Goal: Transaction & Acquisition: Purchase product/service

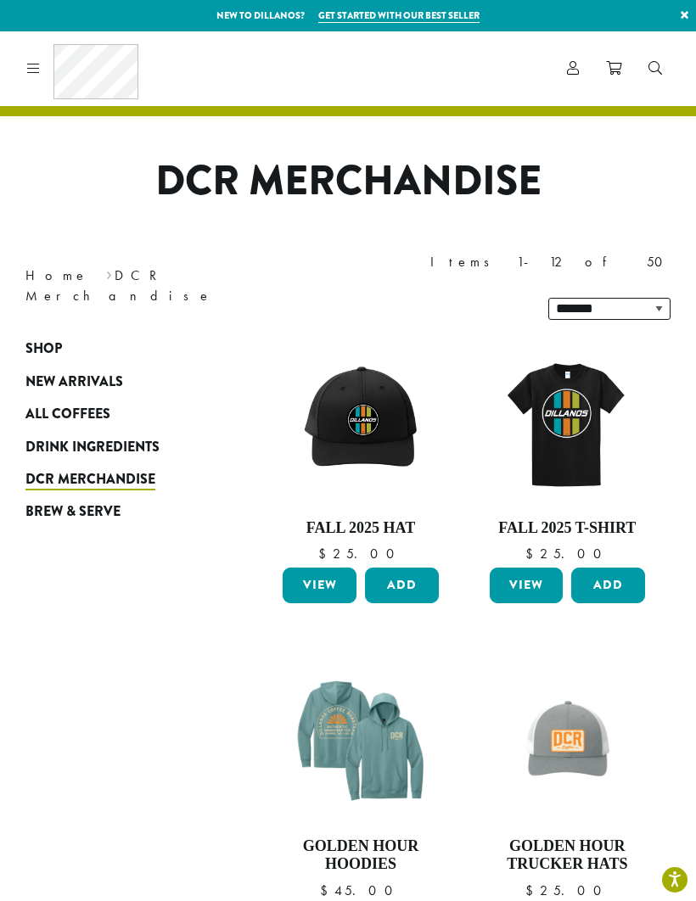
click at [34, 339] on span "Shop" at bounding box center [43, 349] width 36 height 21
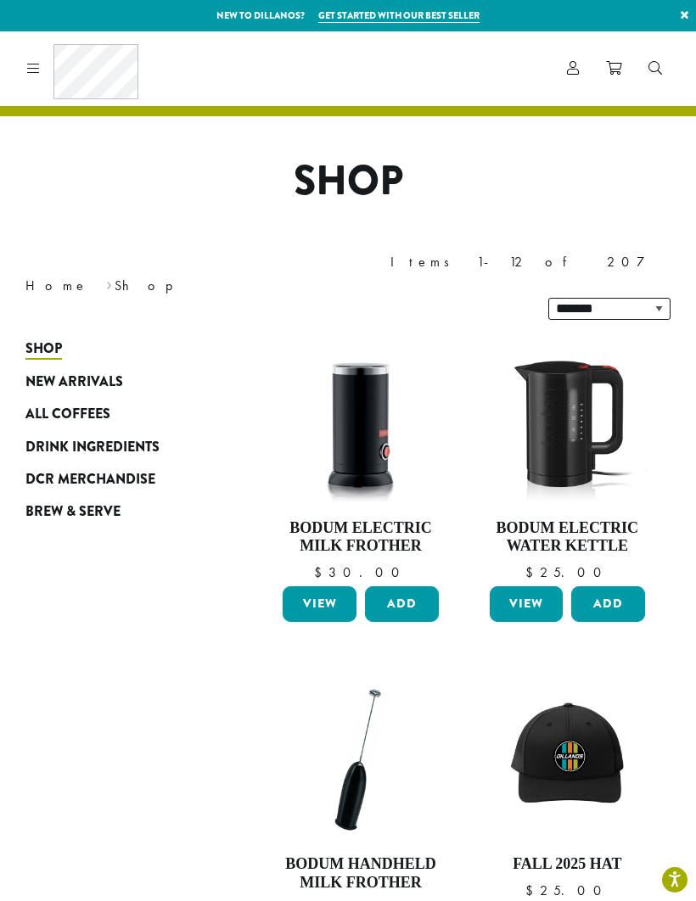
click at [53, 404] on span "All Coffees" at bounding box center [67, 414] width 85 height 21
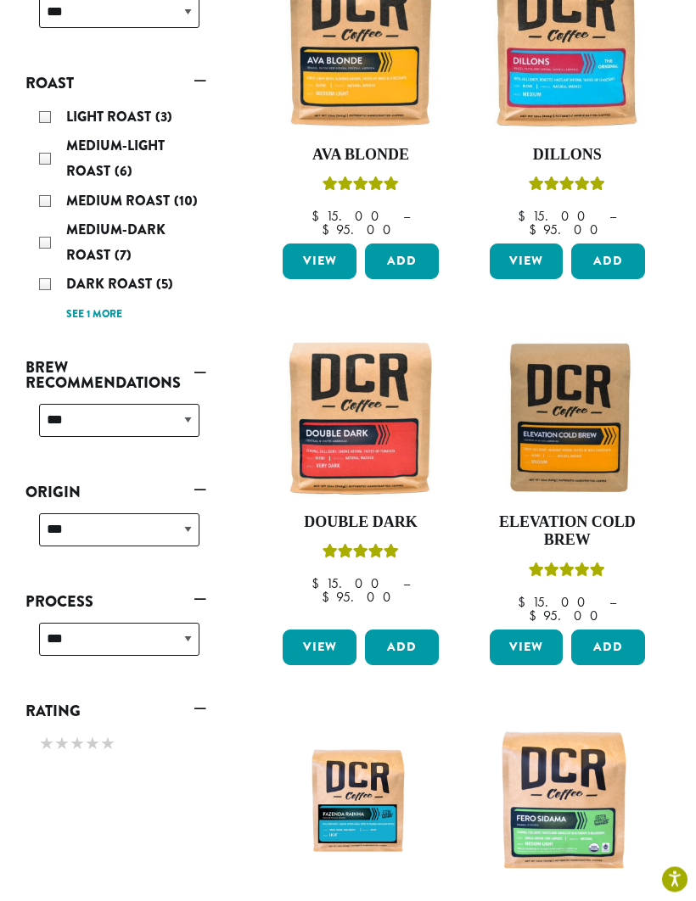
scroll to position [373, 0]
click at [339, 349] on img at bounding box center [360, 417] width 164 height 164
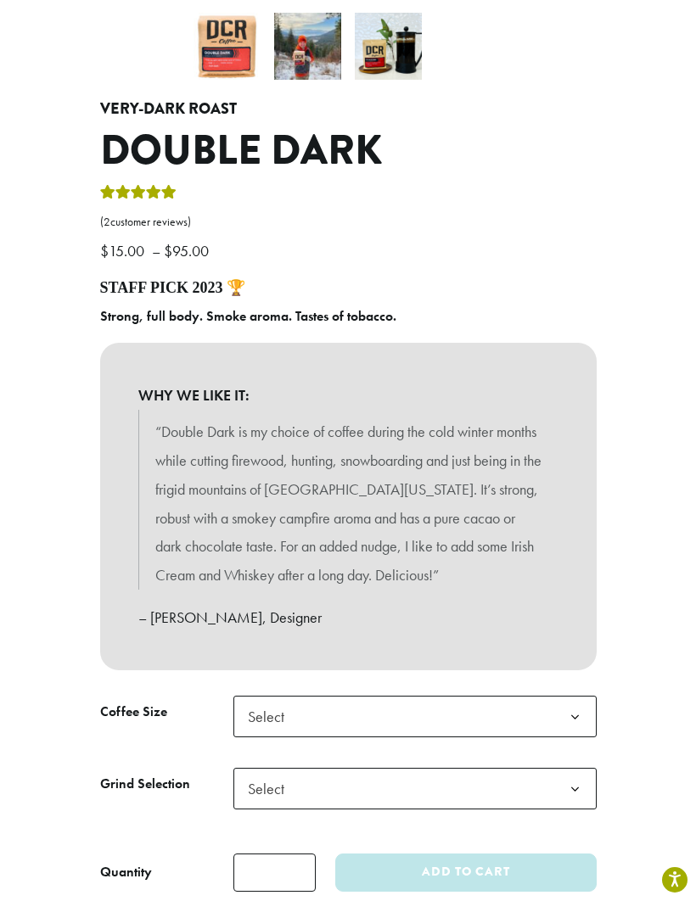
scroll to position [506, 0]
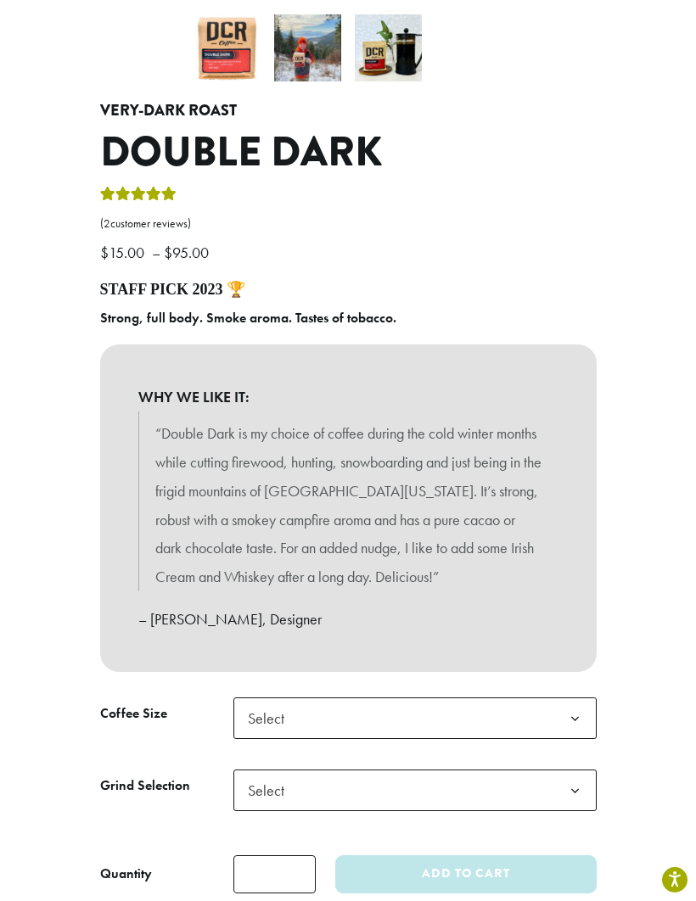
click at [584, 708] on b at bounding box center [575, 719] width 42 height 42
click at [575, 782] on b at bounding box center [575, 792] width 42 height 42
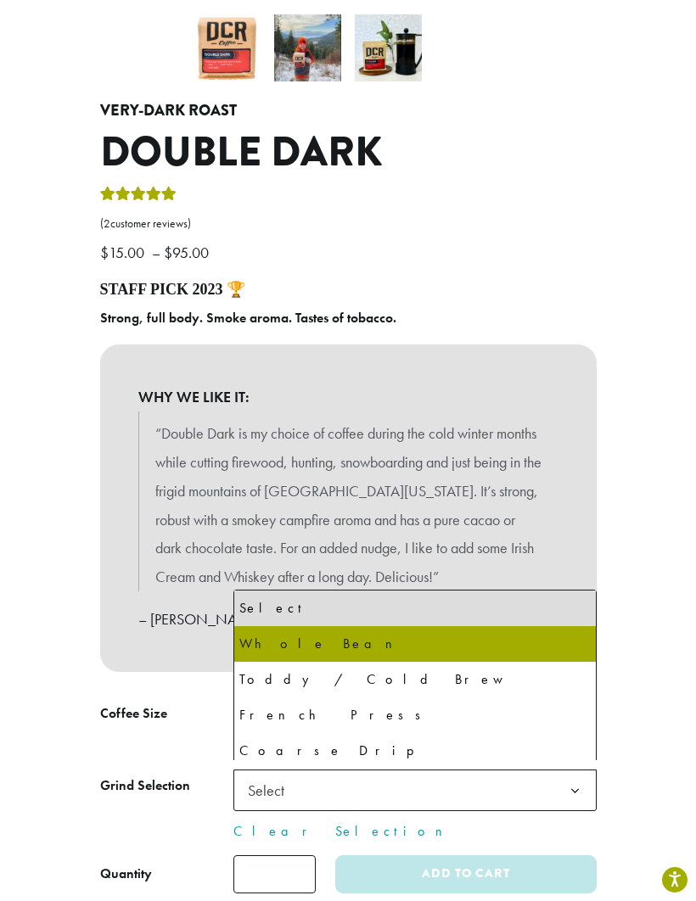
select select "**********"
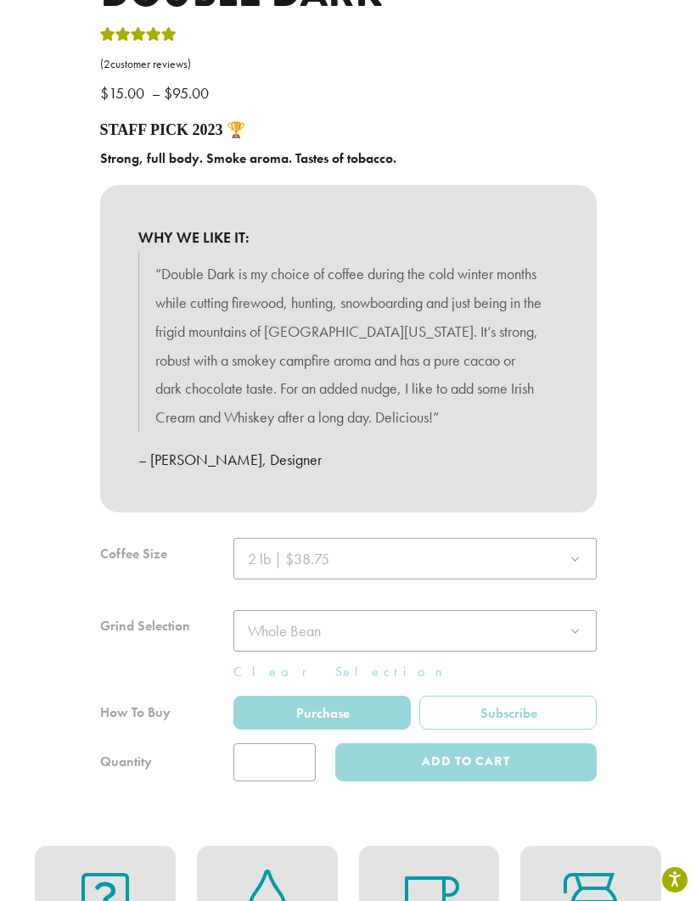
scroll to position [698, 0]
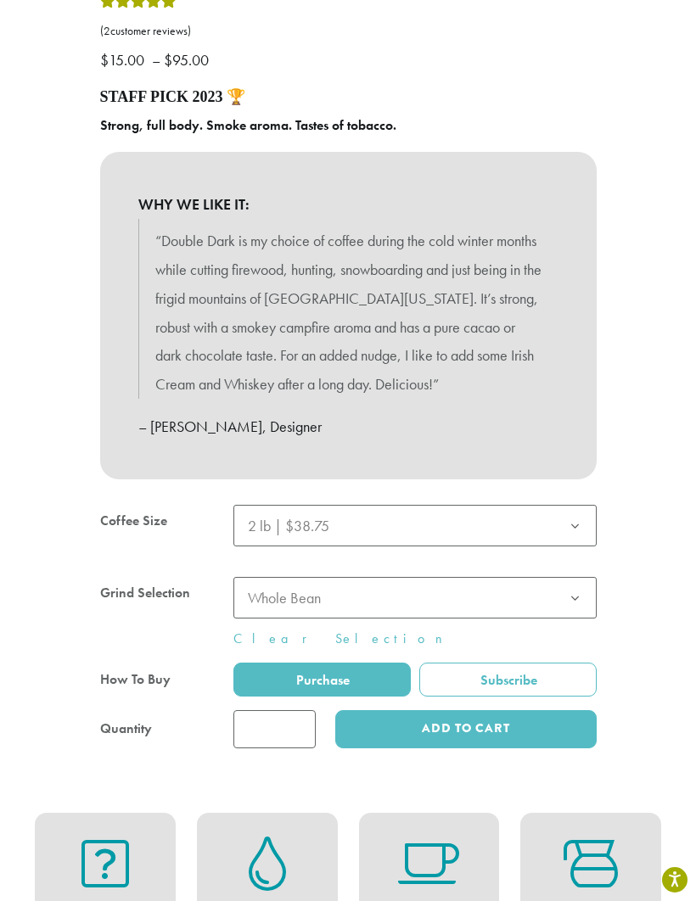
click at [637, 712] on div "**********" at bounding box center [348, 128] width 696 height 1270
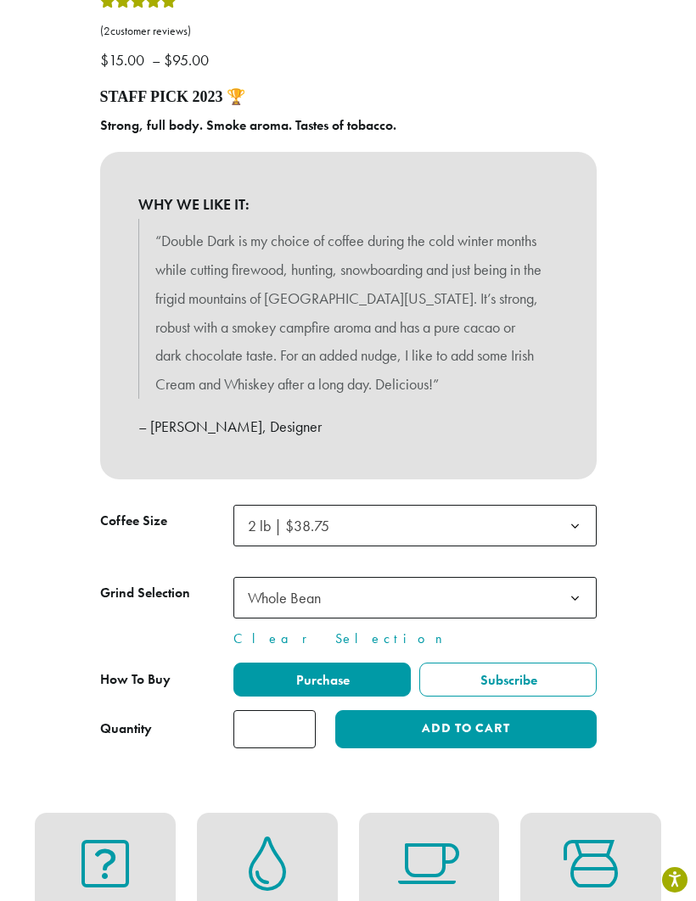
click at [521, 718] on button "Add to cart" at bounding box center [465, 729] width 261 height 38
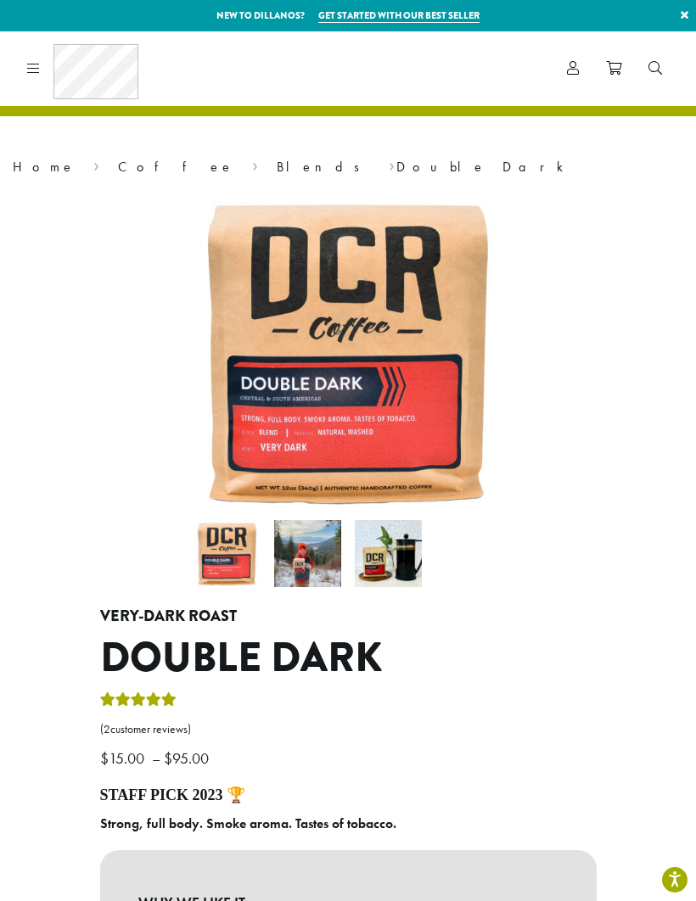
click at [570, 59] on span "Account" at bounding box center [573, 69] width 12 height 21
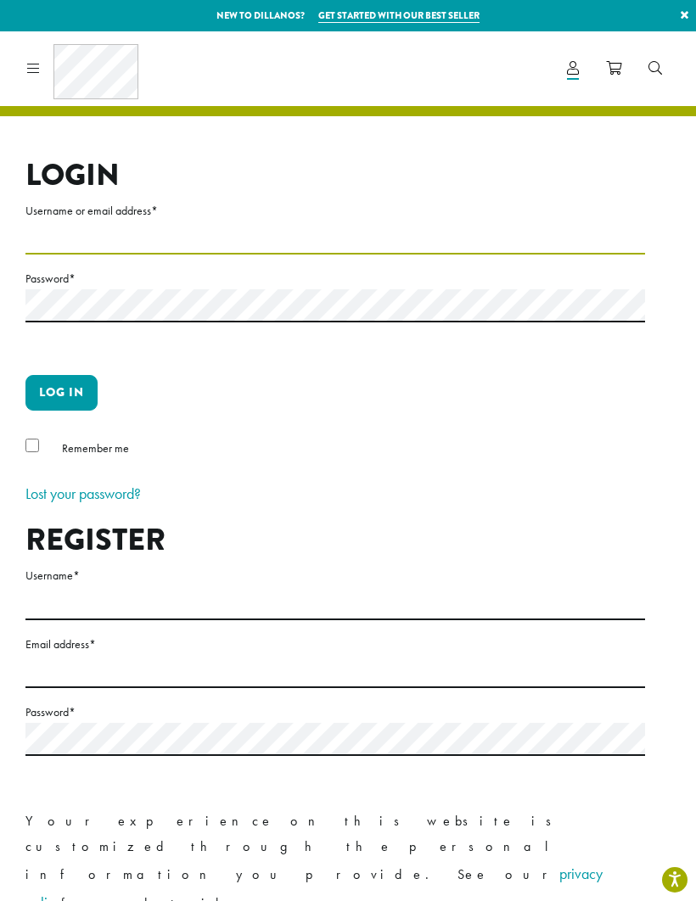
type input "**********"
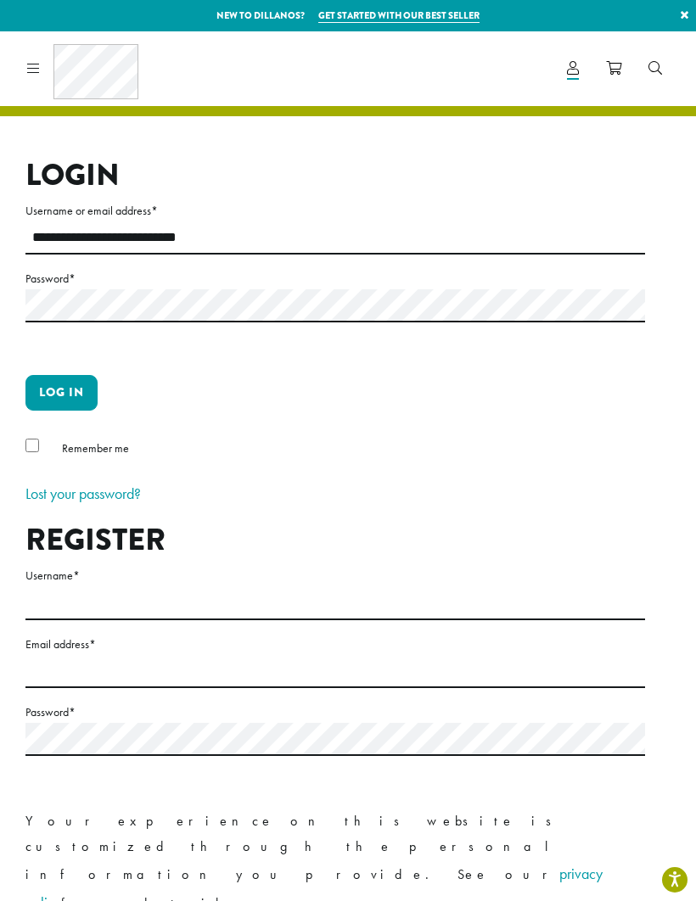
click at [61, 392] on button "Log in" at bounding box center [61, 393] width 72 height 36
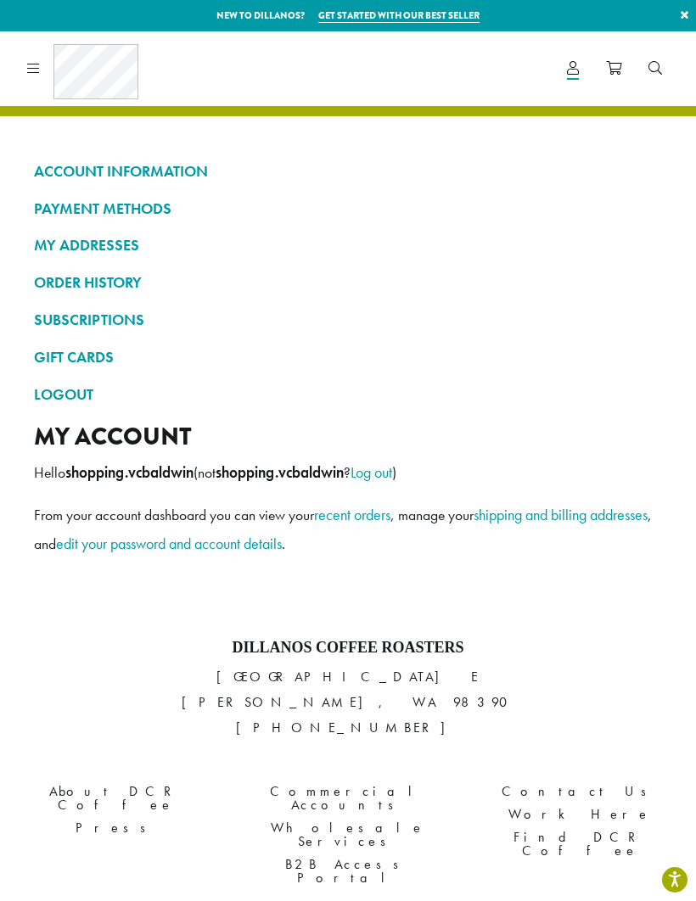
click at [617, 76] on span at bounding box center [613, 69] width 15 height 21
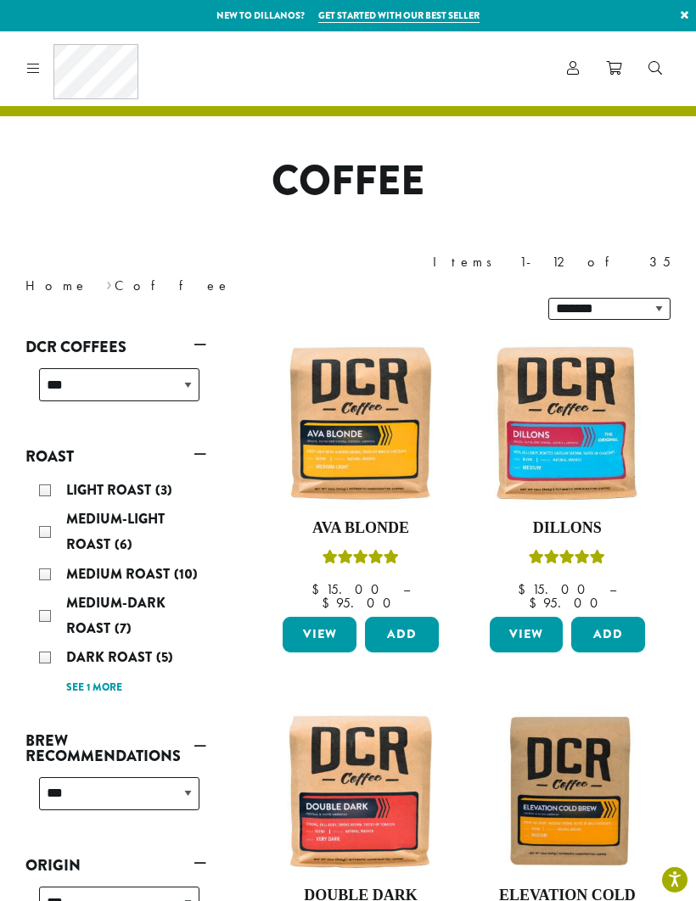
click at [347, 715] on img at bounding box center [360, 791] width 164 height 164
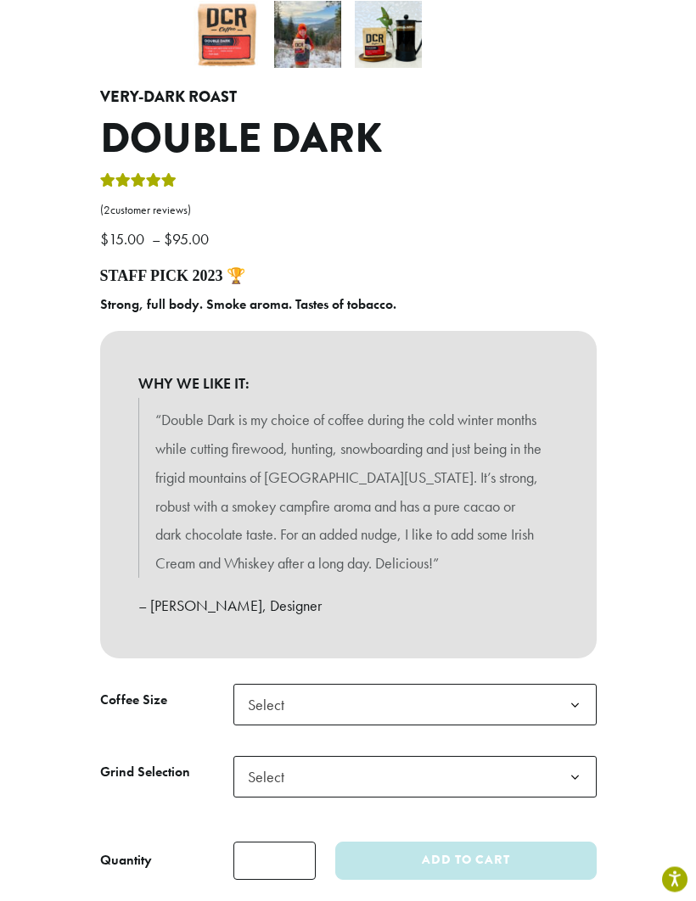
scroll to position [541, 0]
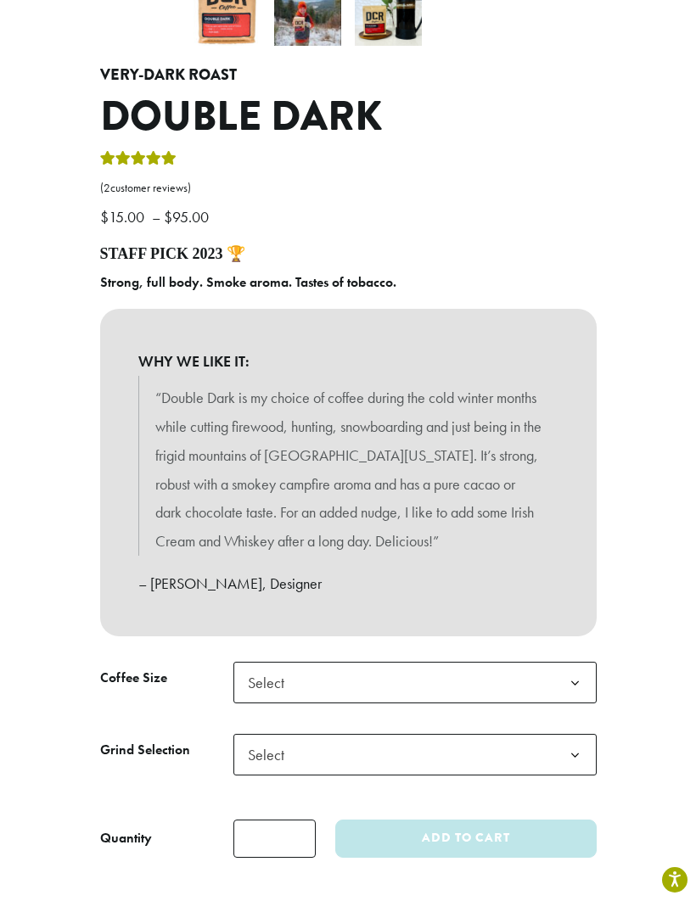
click at [264, 668] on span "Select" at bounding box center [271, 682] width 60 height 33
click at [36, 723] on div "**********" at bounding box center [348, 261] width 696 height 1222
click at [277, 746] on span "Select" at bounding box center [271, 754] width 60 height 33
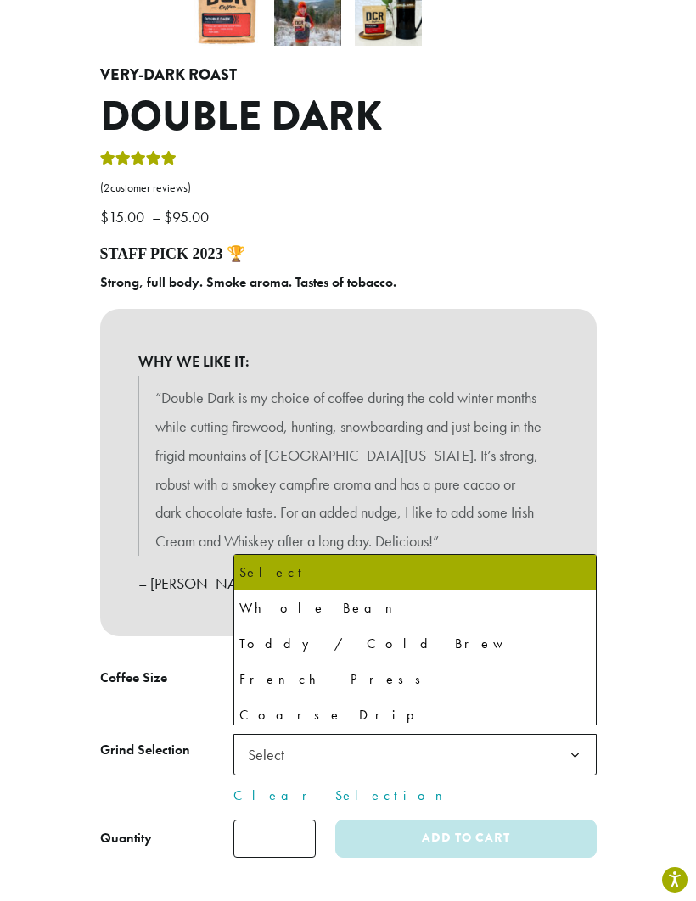
select select "**********"
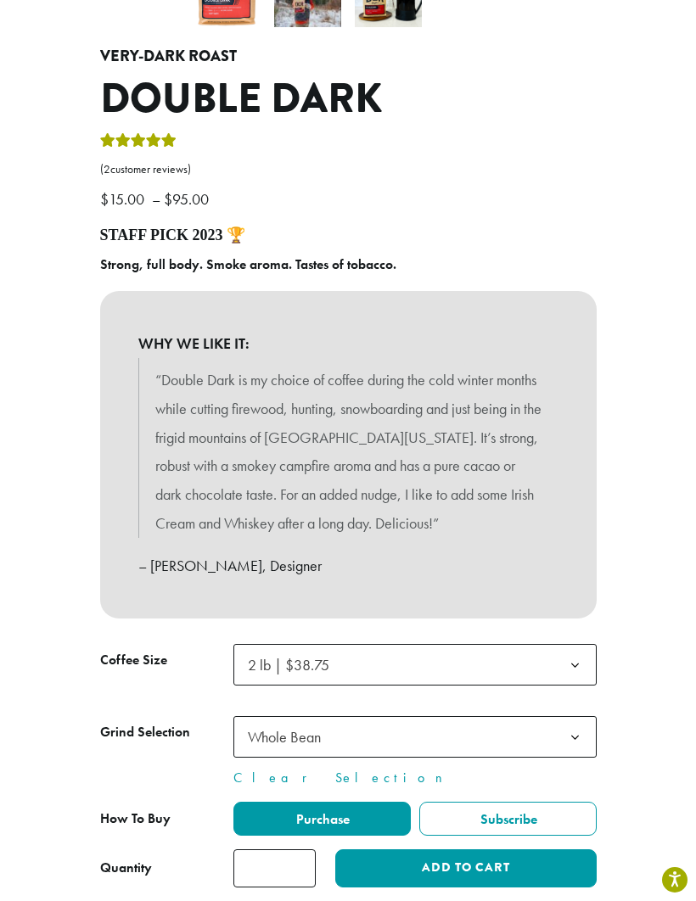
click at [418, 864] on button "Add to cart" at bounding box center [465, 868] width 261 height 38
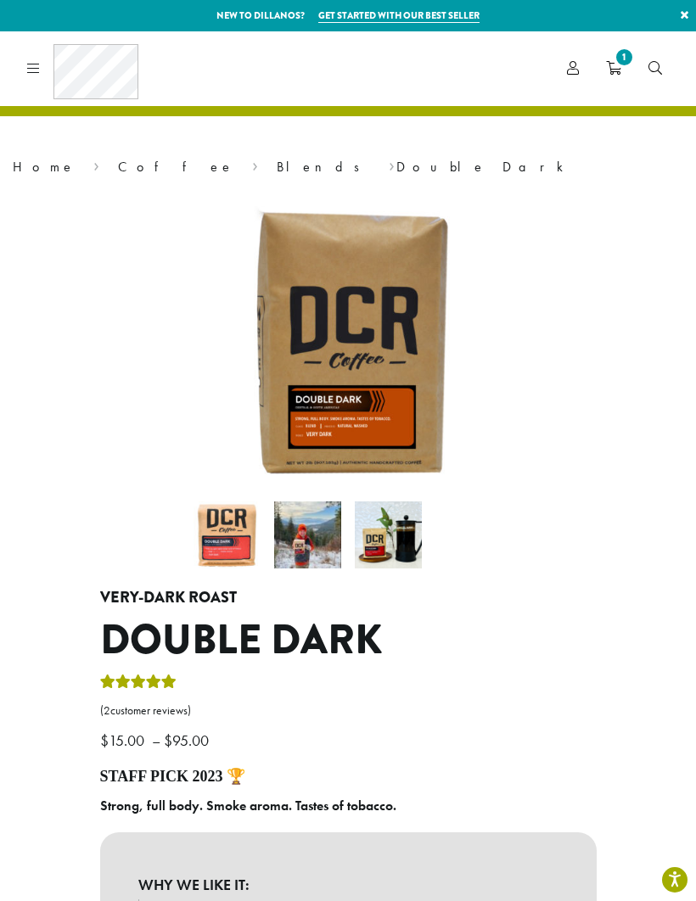
click at [277, 172] on link "Blends" at bounding box center [324, 167] width 94 height 18
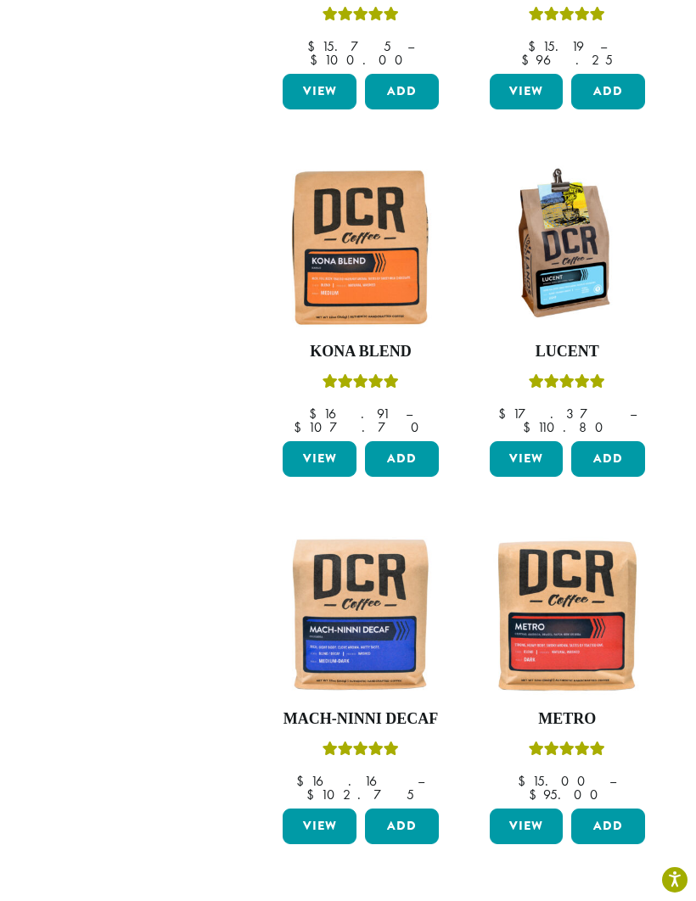
scroll to position [1731, 0]
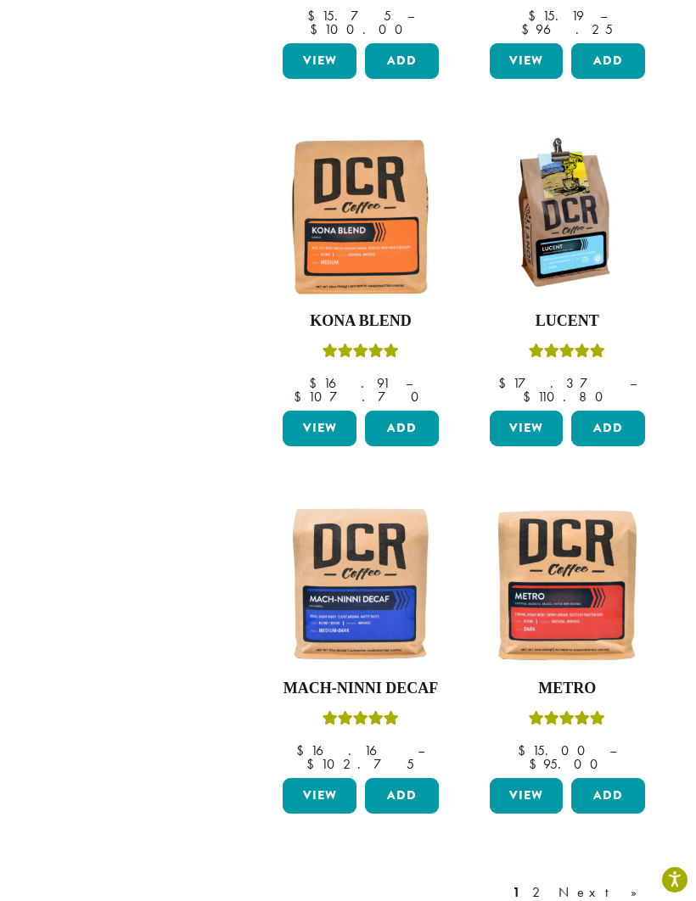
click at [631, 883] on link "Next »" at bounding box center [604, 893] width 98 height 20
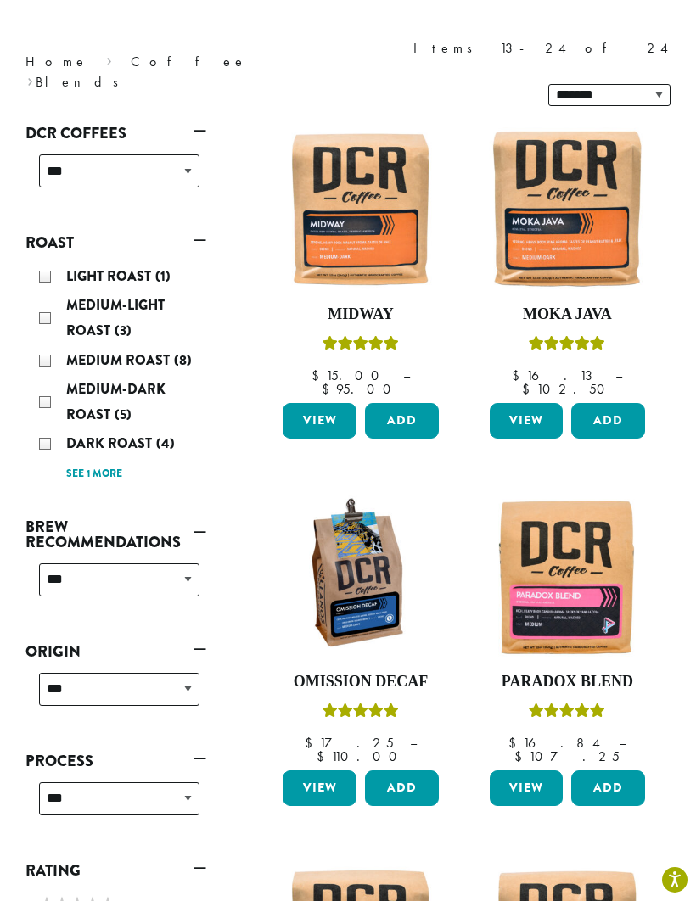
scroll to position [104, 0]
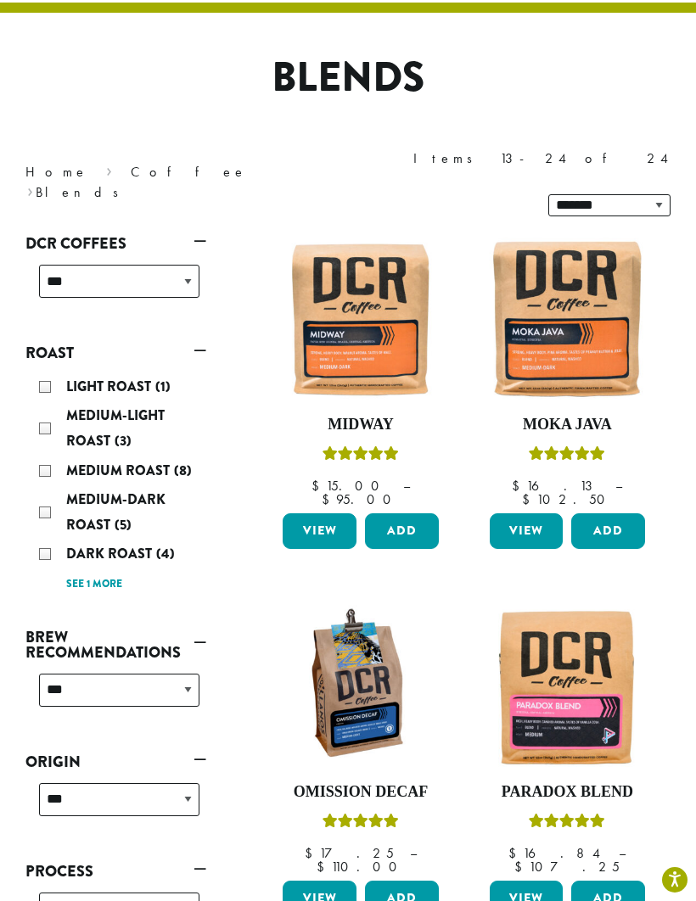
click at [367, 261] on img at bounding box center [360, 320] width 164 height 164
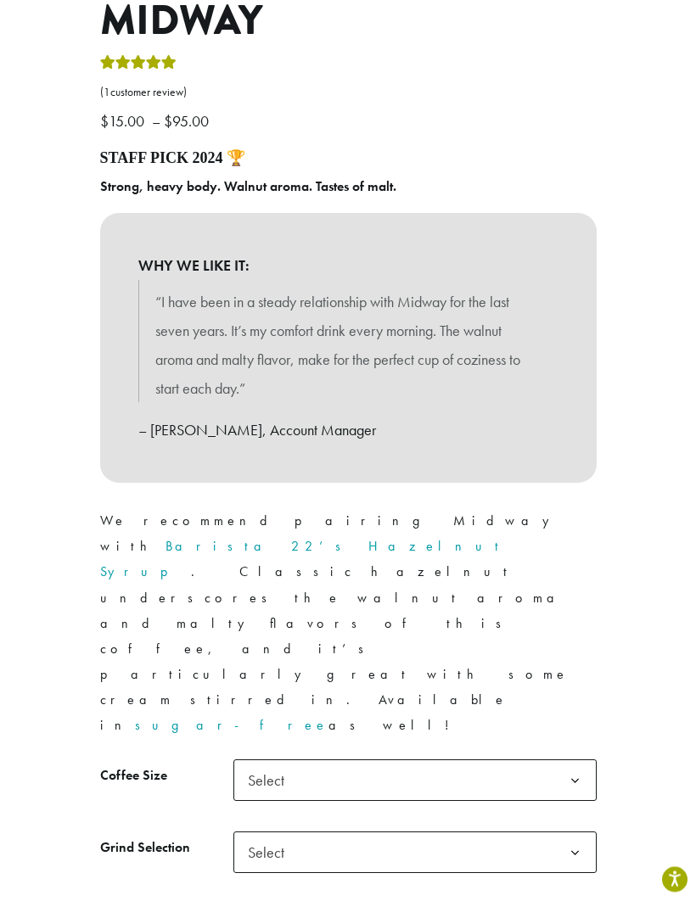
click at [280, 765] on span "Select" at bounding box center [271, 781] width 60 height 33
click at [263, 836] on span "Select" at bounding box center [271, 852] width 60 height 33
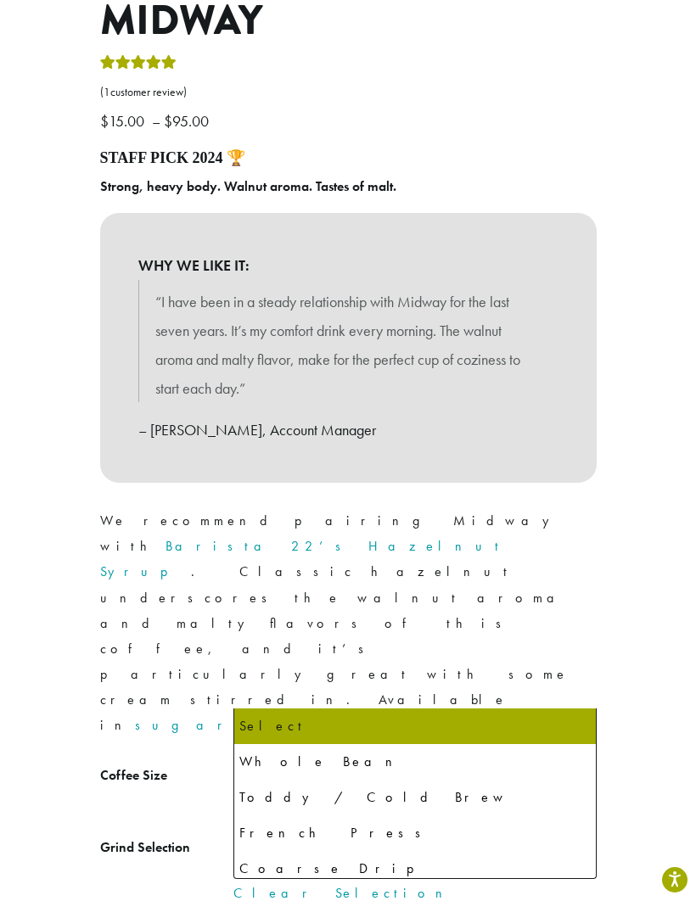
select select "**********"
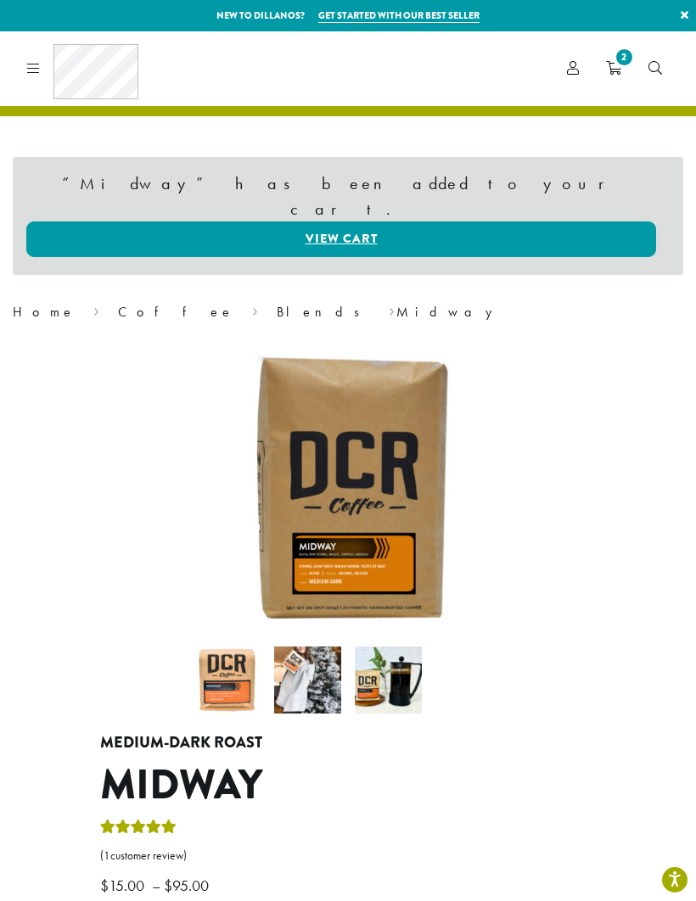
click at [336, 221] on link "View cart" at bounding box center [341, 239] width 630 height 36
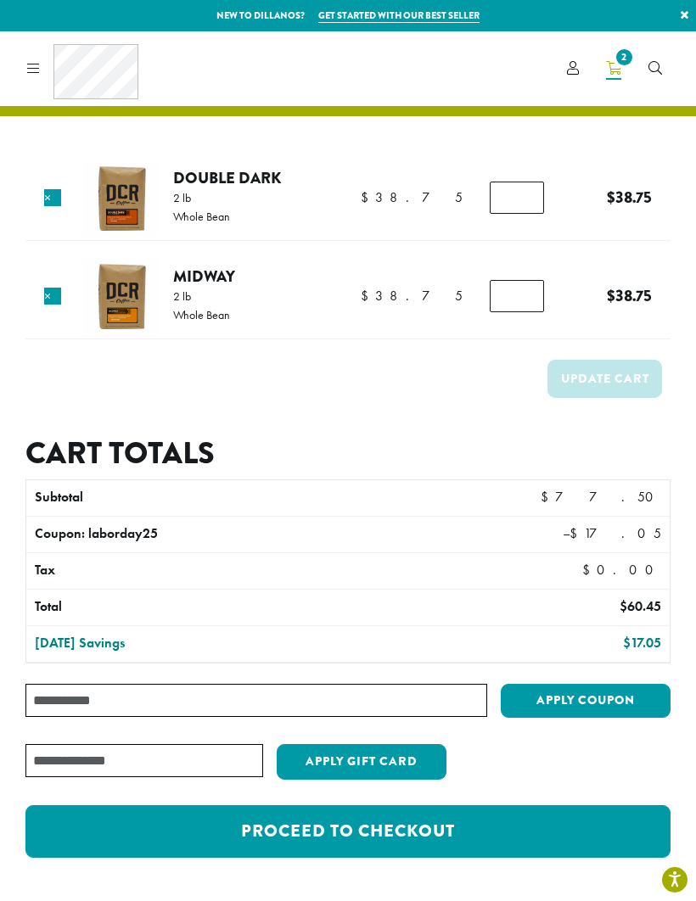
click at [311, 833] on link "Proceed to checkout" at bounding box center [347, 831] width 645 height 53
click at [300, 830] on link "Proceed to checkout" at bounding box center [347, 831] width 645 height 53
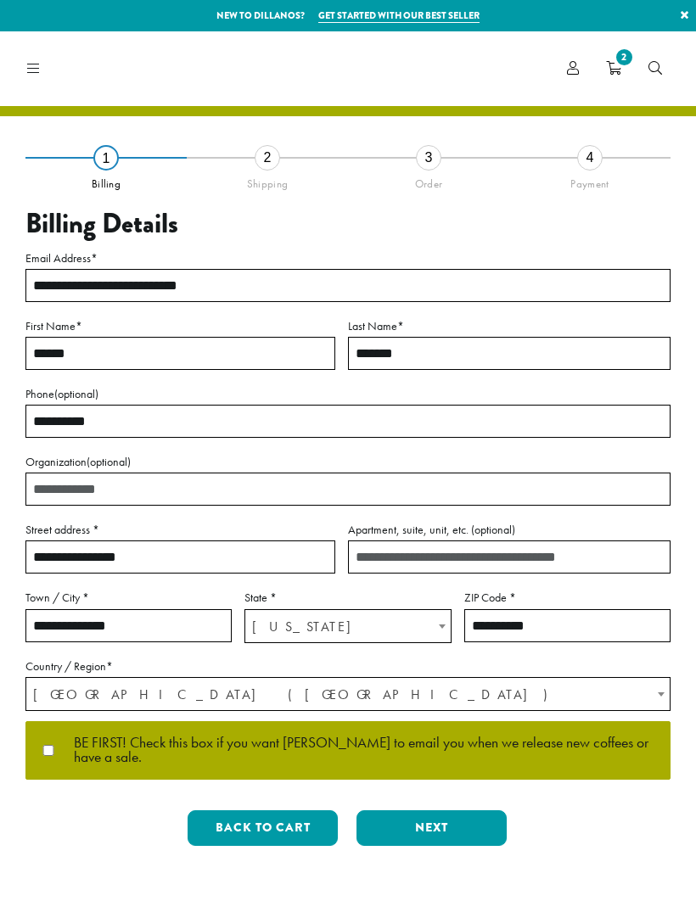
select select "**"
click at [412, 822] on button "Next" at bounding box center [431, 828] width 150 height 36
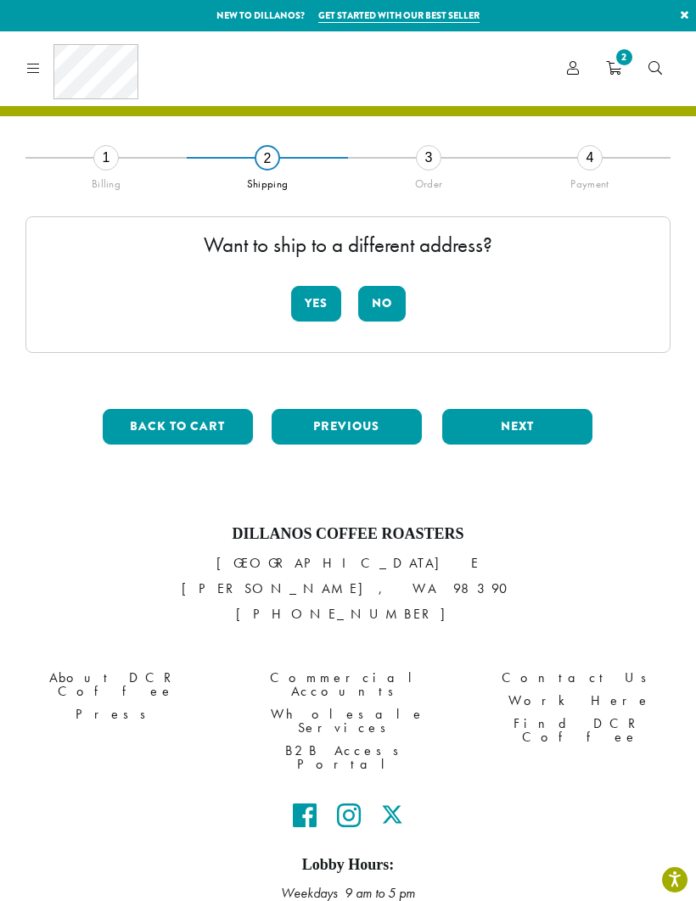
click at [380, 303] on button "No" at bounding box center [382, 304] width 48 height 36
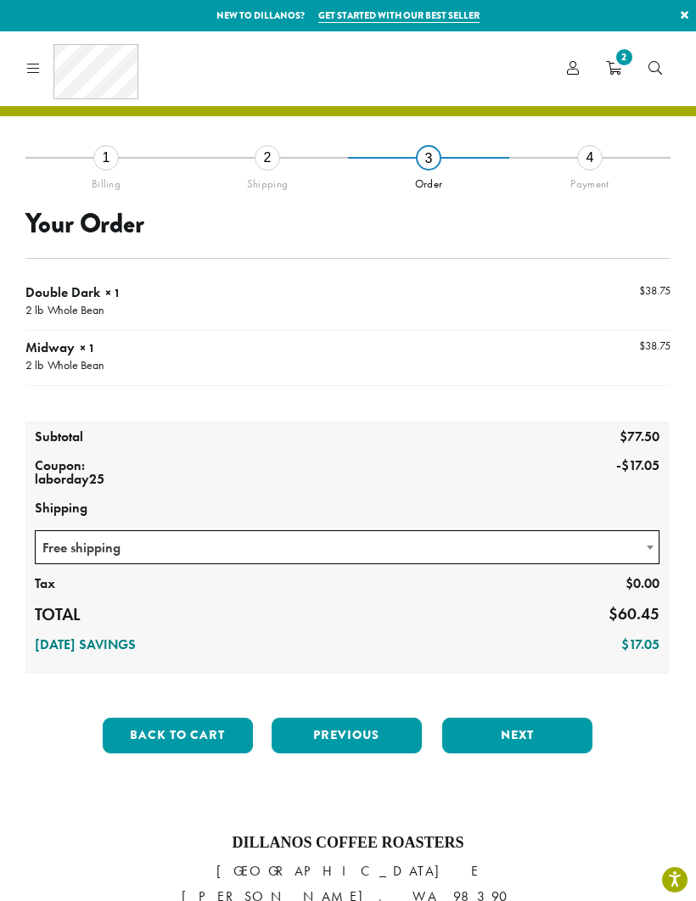
click at [506, 738] on button "Next" at bounding box center [517, 736] width 150 height 36
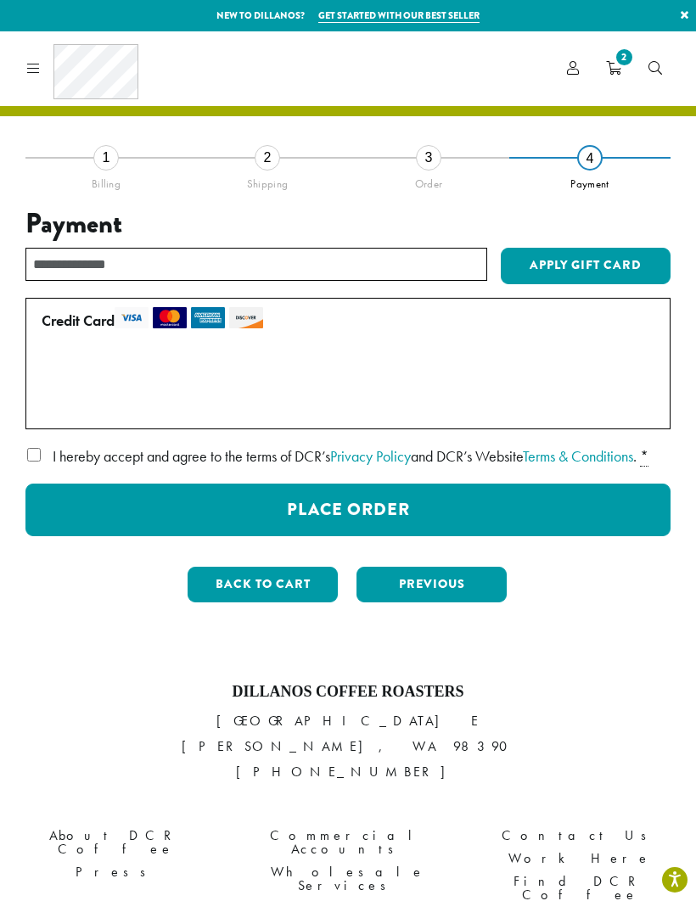
click at [327, 536] on button "Place Order" at bounding box center [347, 510] width 645 height 53
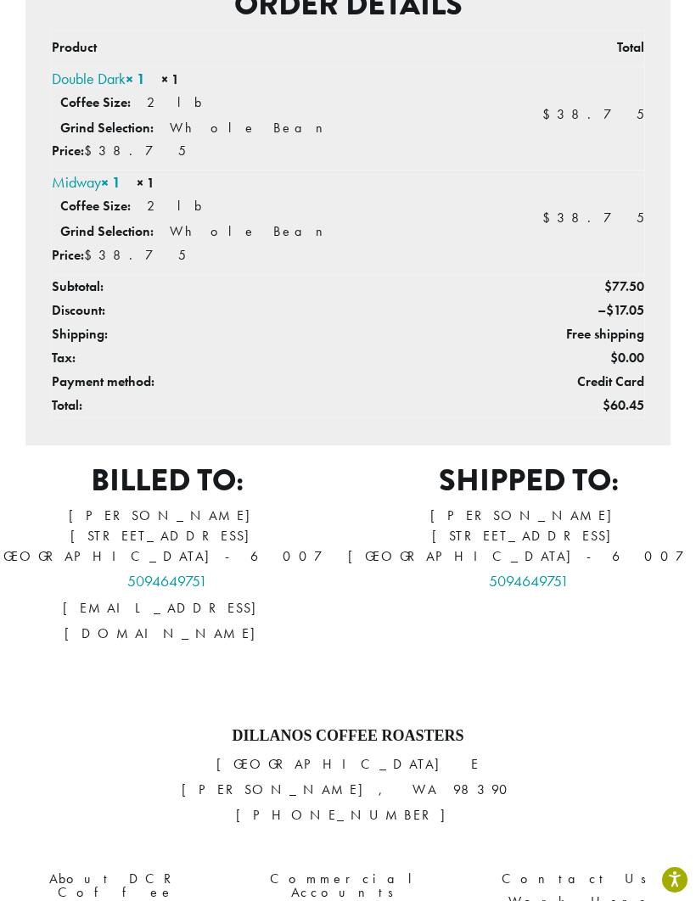
scroll to position [484, 0]
